Goal: Task Accomplishment & Management: Use online tool/utility

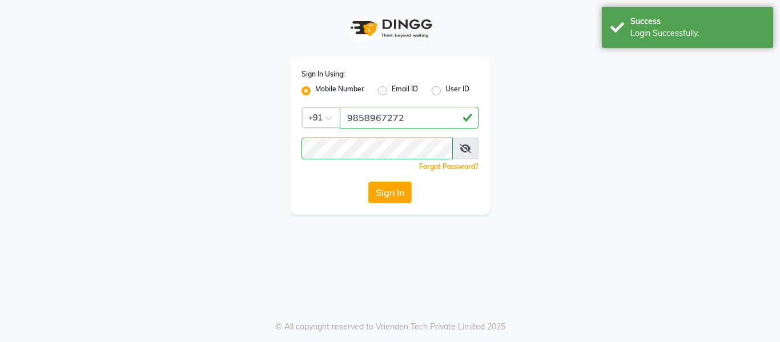
select select "service"
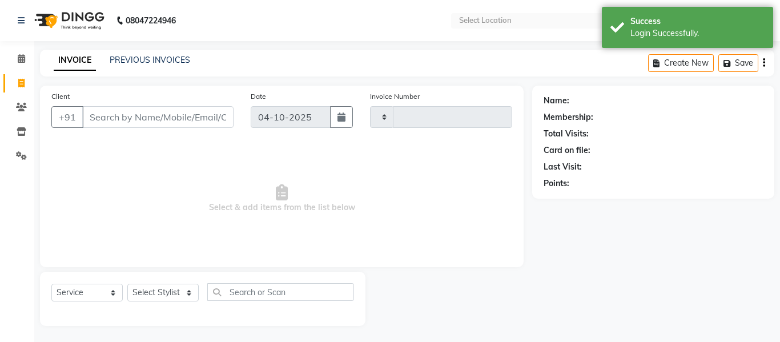
select select "en"
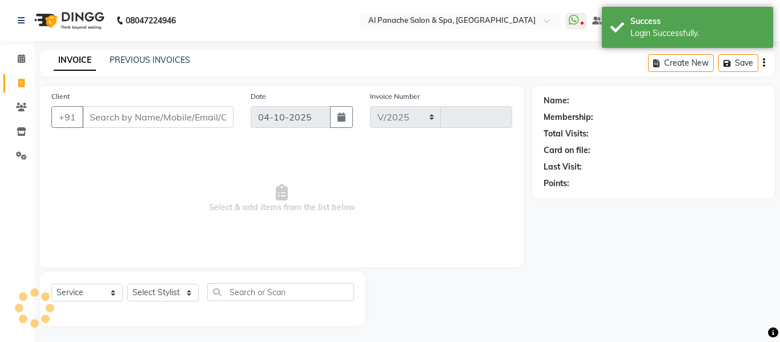
select select "751"
type input "2586"
